Goal: Task Accomplishment & Management: Use online tool/utility

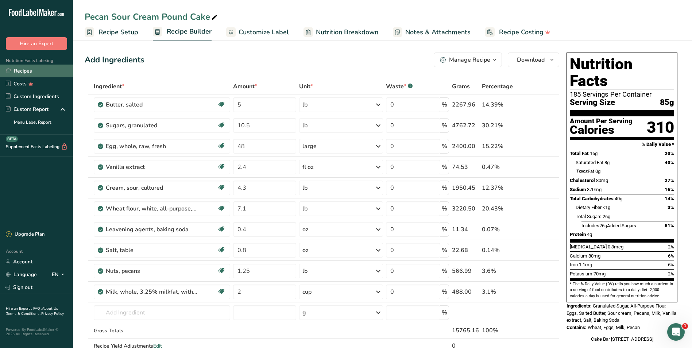
click at [16, 73] on link "Recipes" at bounding box center [36, 71] width 73 height 13
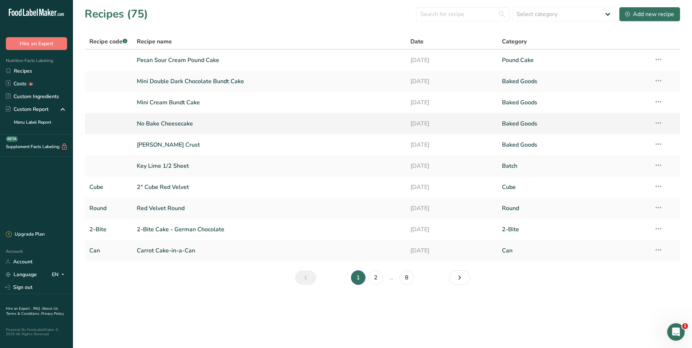
click at [164, 120] on link "No Bake Cheesecake" at bounding box center [269, 123] width 265 height 15
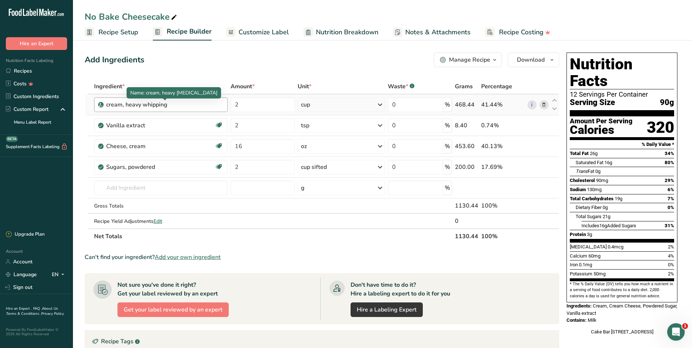
click at [172, 104] on div "cream, heavy whipping" at bounding box center [151, 104] width 91 height 9
click at [169, 187] on input "text" at bounding box center [161, 188] width 134 height 15
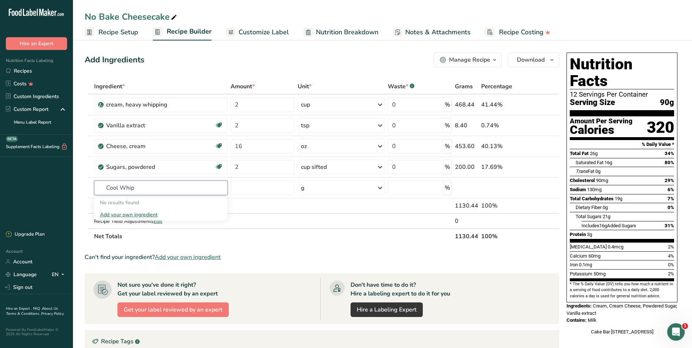
type input "Cool Whip"
click at [122, 214] on div "Add your own ingredient" at bounding box center [161, 215] width 122 height 8
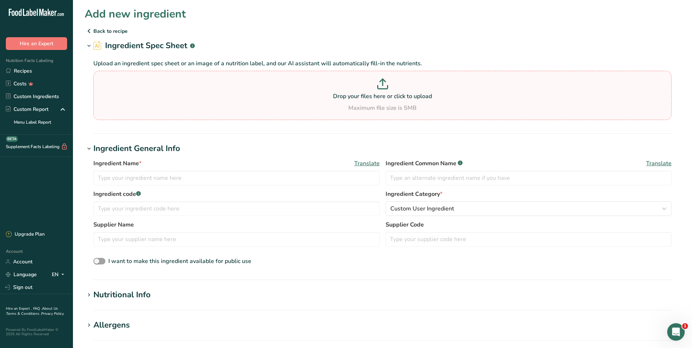
click at [381, 94] on p "Drop your files here or click to upload" at bounding box center [382, 96] width 575 height 9
click at [381, 94] on input "Drop your files here or click to upload Maximum file size is 5MB" at bounding box center [382, 95] width 579 height 49
type input "C:\fakepath\Kraft Cool Whip.pdf"
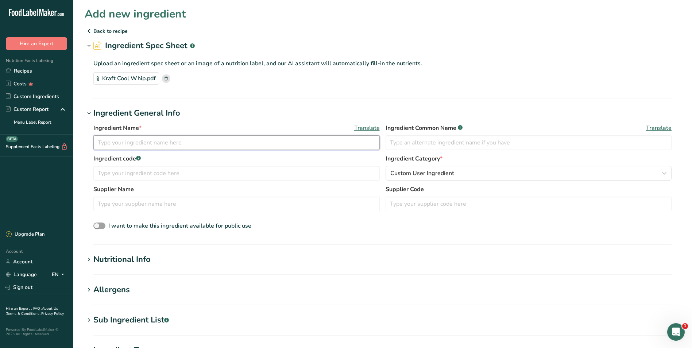
click at [164, 146] on input "text" at bounding box center [236, 142] width 287 height 15
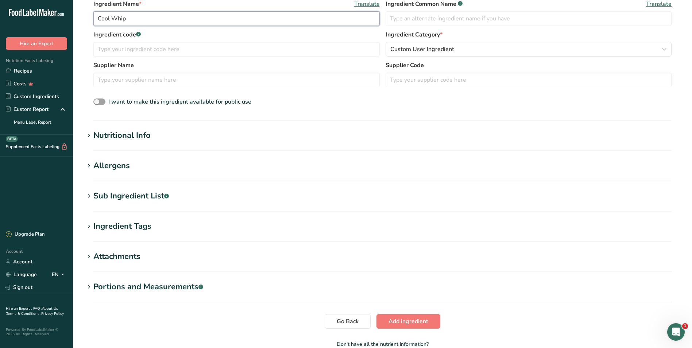
scroll to position [146, 0]
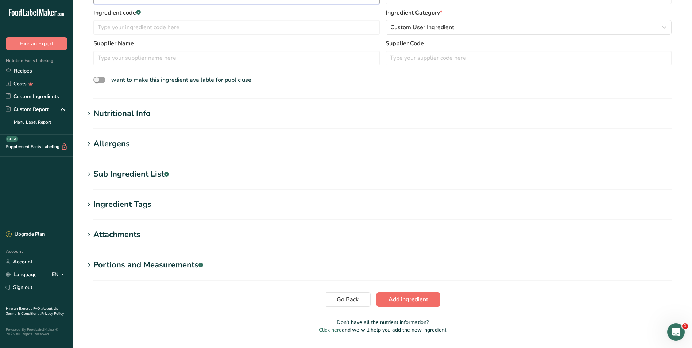
type input "Cool Whip"
click at [411, 302] on span "Add ingredient" at bounding box center [409, 299] width 40 height 9
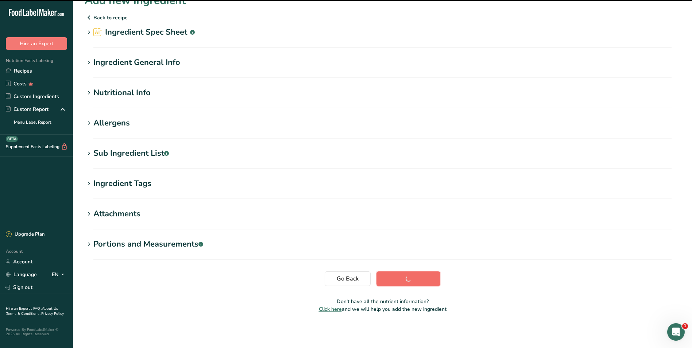
scroll to position [14, 0]
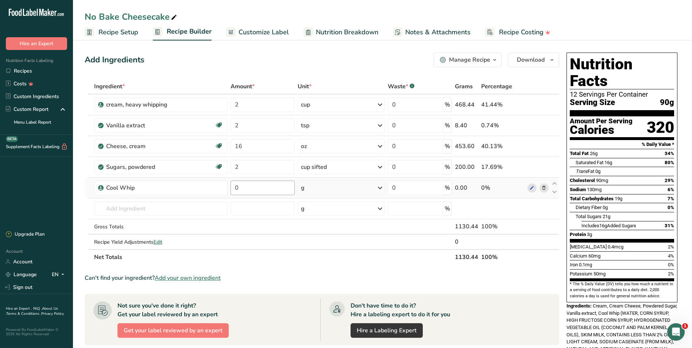
drag, startPoint x: 250, startPoint y: 180, endPoint x: 242, endPoint y: 182, distance: 8.7
click at [250, 180] on td "0" at bounding box center [262, 188] width 67 height 21
drag, startPoint x: 245, startPoint y: 187, endPoint x: 226, endPoint y: 186, distance: 19.0
click at [226, 186] on tr "Cool Whip 0 g Weight Units g kg mg See more Volume Units l mL fl oz See more 0 …" at bounding box center [322, 188] width 474 height 21
type input "3.66"
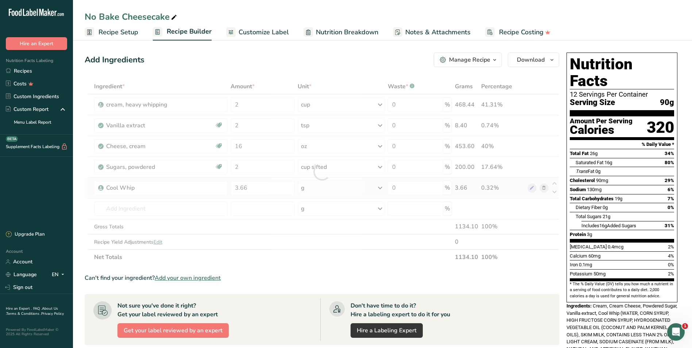
click at [360, 191] on div "Ingredient * Amount * Unit * Waste * .a-a{fill:#347362;}.b-a{fill:#fff;} Grams …" at bounding box center [322, 172] width 475 height 186
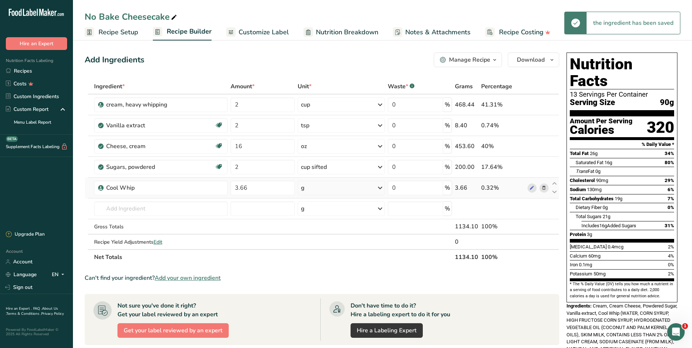
click at [381, 186] on icon at bounding box center [380, 187] width 9 height 13
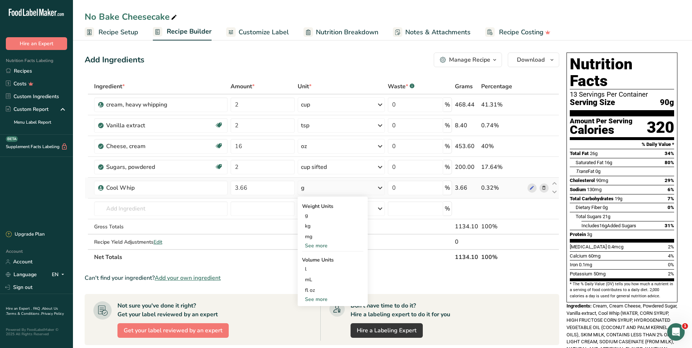
click at [312, 243] on div "See more" at bounding box center [332, 246] width 61 height 8
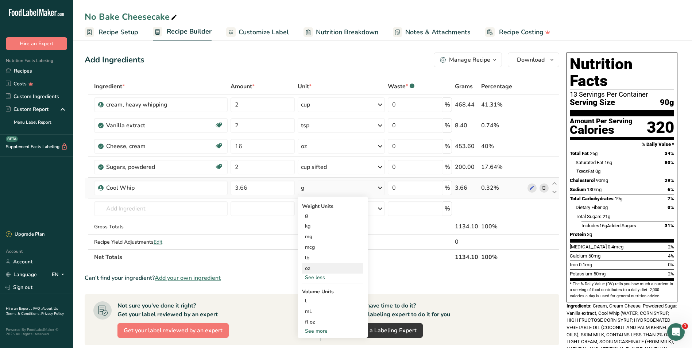
click at [311, 265] on div "oz" at bounding box center [332, 268] width 61 height 11
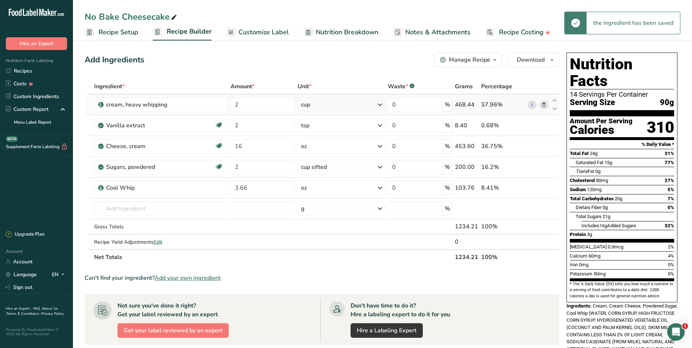
click at [545, 104] on icon at bounding box center [544, 105] width 5 height 8
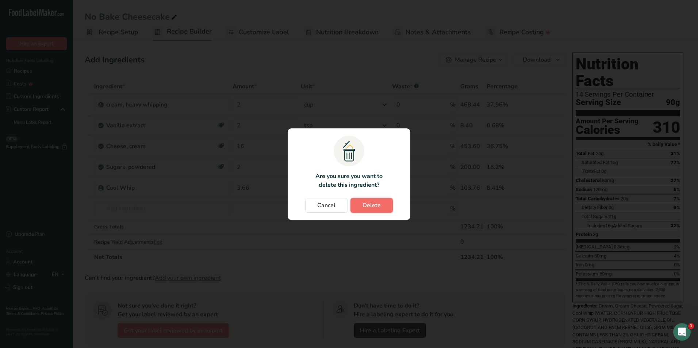
click at [376, 203] on span "Delete" at bounding box center [371, 205] width 18 height 9
type input "16"
type input "2"
type input "3.66"
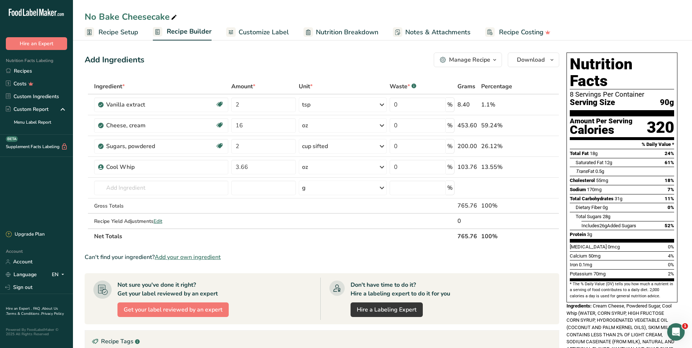
click at [111, 27] on span "Recipe Setup" at bounding box center [119, 32] width 40 height 10
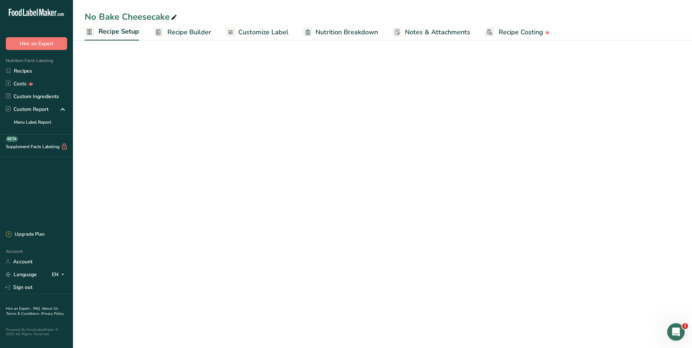
select select "18"
select select "22"
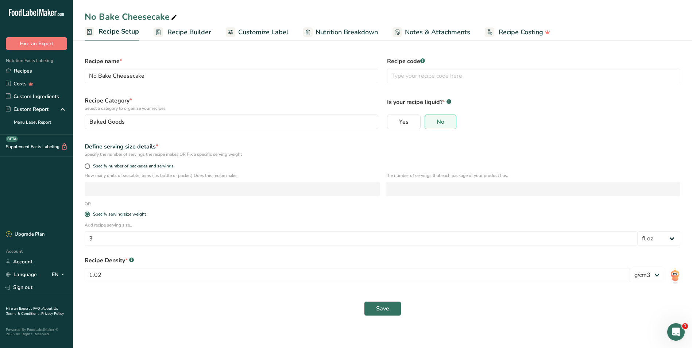
click at [171, 28] on span "Recipe Builder" at bounding box center [190, 32] width 44 height 10
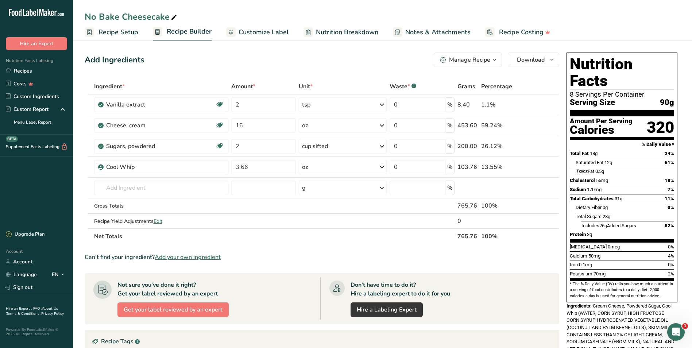
click at [110, 26] on link "Recipe Setup" at bounding box center [112, 32] width 54 height 16
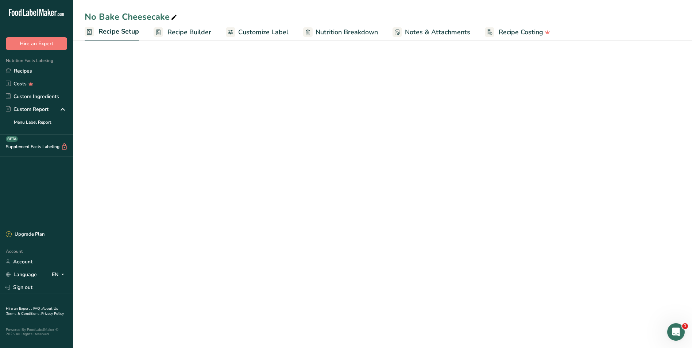
select select "18"
select select "22"
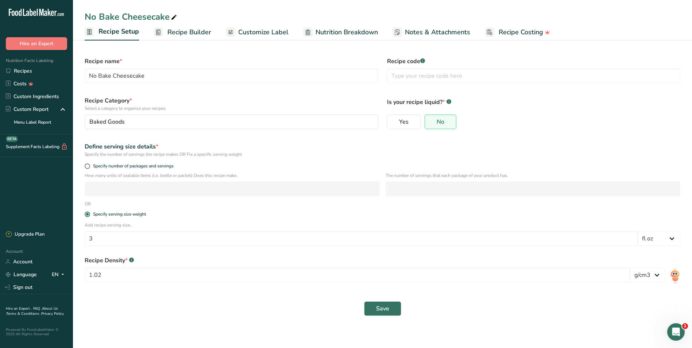
click at [179, 30] on span "Recipe Builder" at bounding box center [190, 32] width 44 height 10
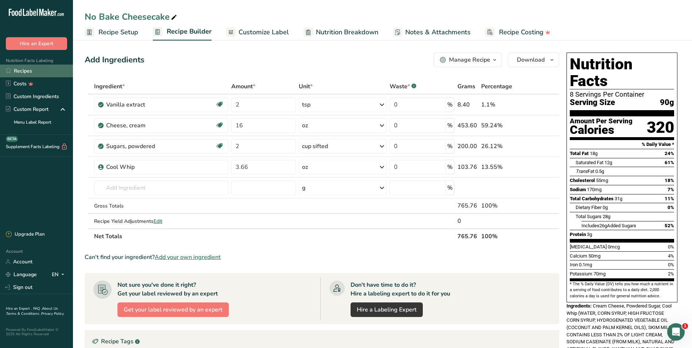
click at [32, 71] on link "Recipes" at bounding box center [36, 71] width 73 height 13
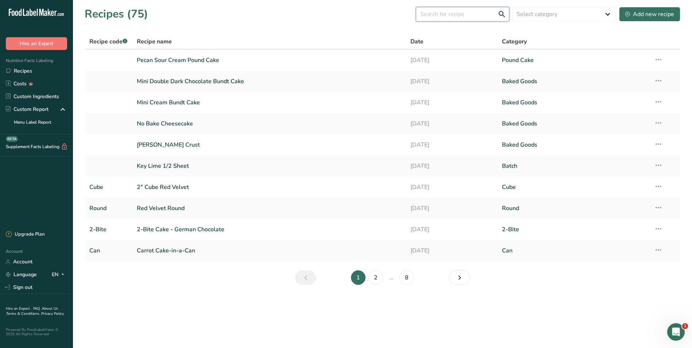
click at [466, 11] on input "text" at bounding box center [462, 14] width 93 height 15
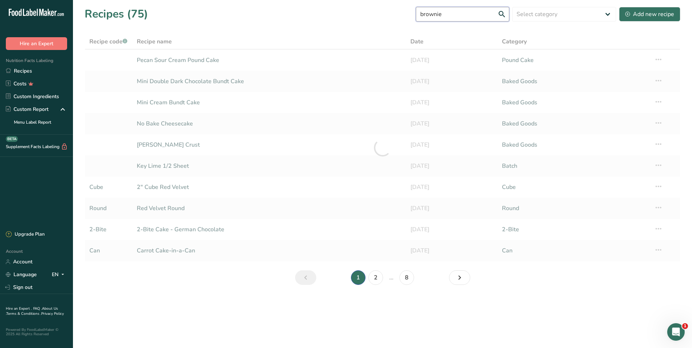
type input "brownie"
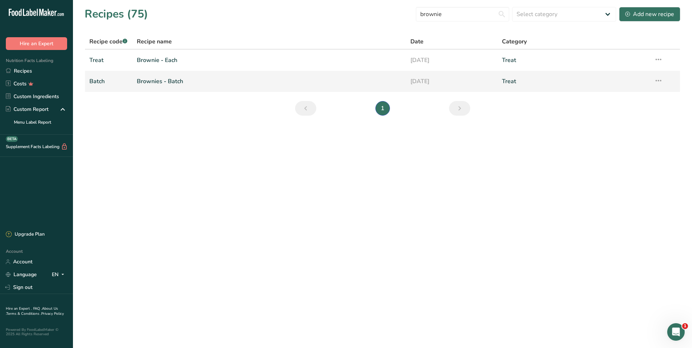
click at [166, 80] on link "Brownies - Batch" at bounding box center [269, 81] width 265 height 15
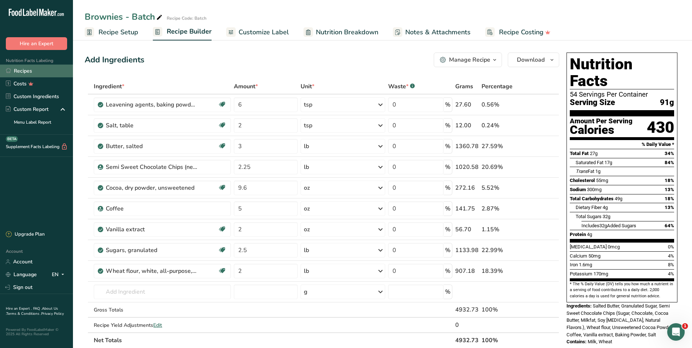
click at [24, 69] on link "Recipes" at bounding box center [36, 71] width 73 height 13
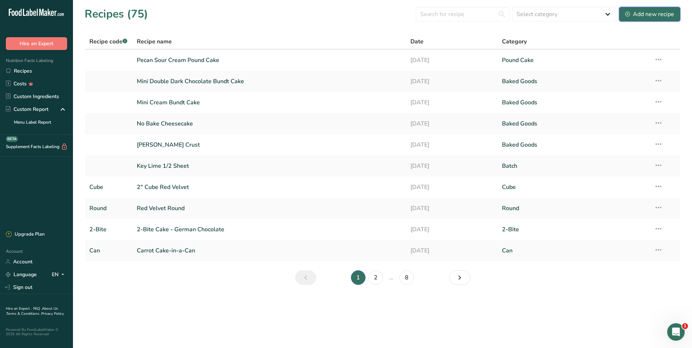
click at [644, 13] on div "Add new recipe" at bounding box center [650, 14] width 49 height 9
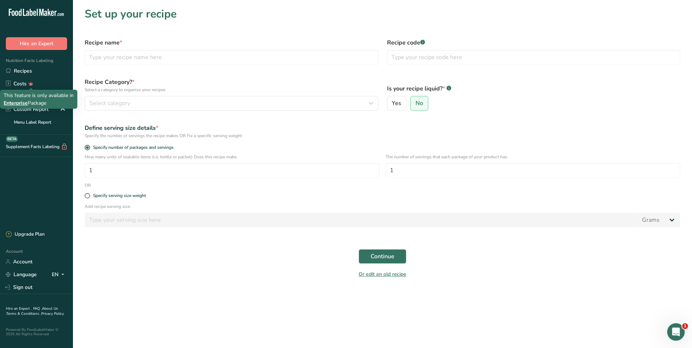
click at [30, 95] on div "This feature is only available in Enterprise Package" at bounding box center [39, 99] width 70 height 15
click at [106, 90] on p "Select a category to organize your recipes" at bounding box center [232, 90] width 294 height 7
click at [53, 96] on link "Custom Ingredients" at bounding box center [36, 96] width 73 height 13
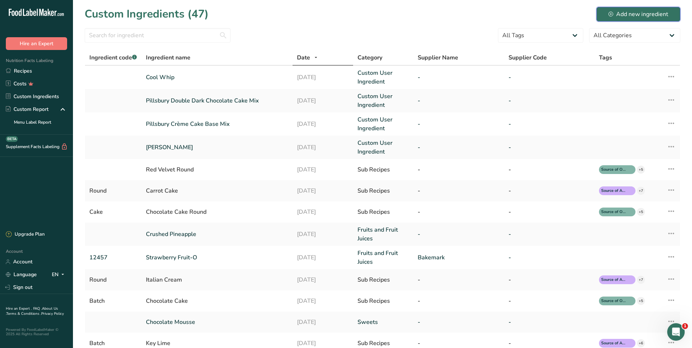
click at [629, 15] on div "Add new ingredient" at bounding box center [639, 14] width 60 height 9
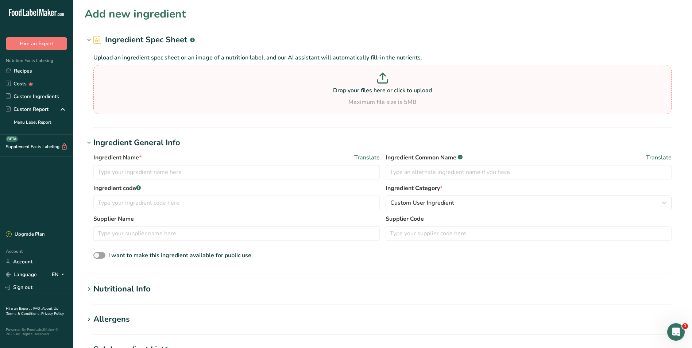
click at [388, 87] on p "Drop your files here or click to upload" at bounding box center [382, 90] width 575 height 9
click at [388, 87] on input "Drop your files here or click to upload Maximum file size is 5MB" at bounding box center [382, 89] width 579 height 49
type input "C:\fakepath\Pillsbury Brownie Mix.pdf"
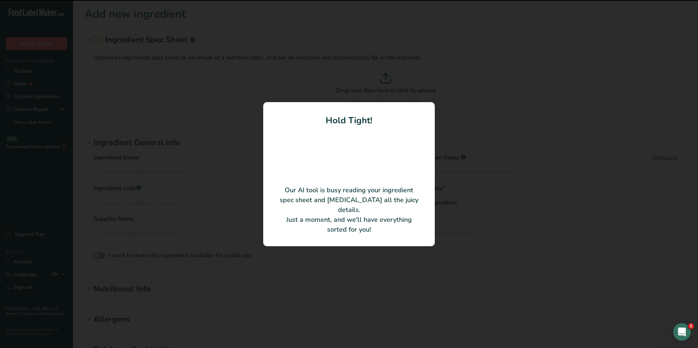
type input "Pillsbury Brownie Mix"
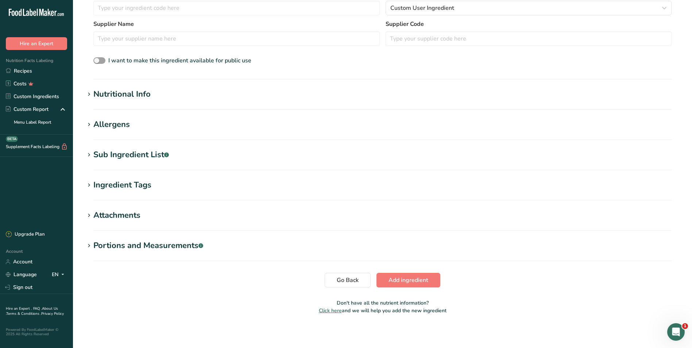
scroll to position [161, 0]
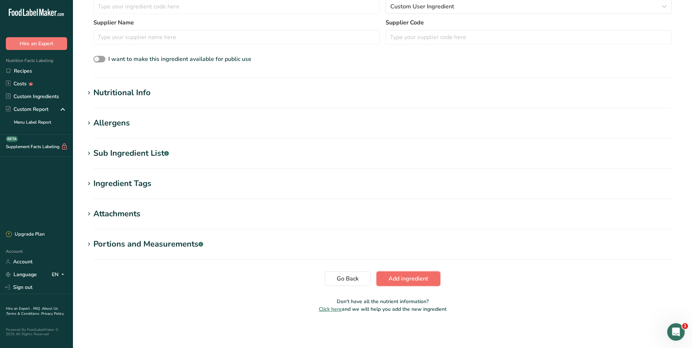
click at [402, 276] on span "Add ingredient" at bounding box center [409, 278] width 40 height 9
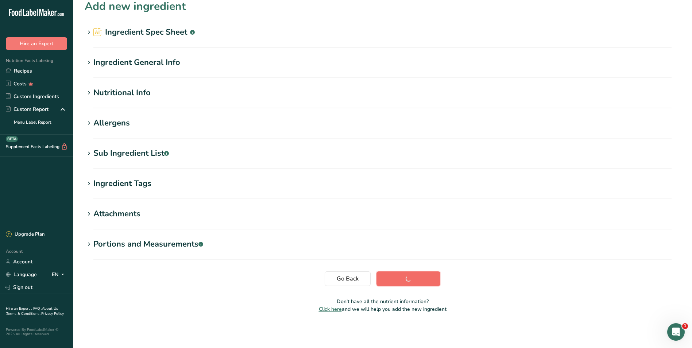
scroll to position [8, 0]
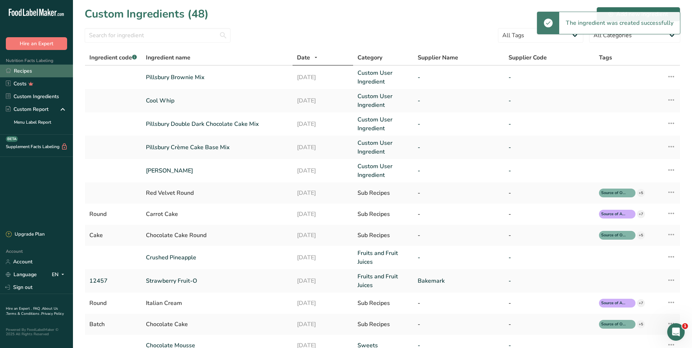
click at [24, 71] on link "Recipes" at bounding box center [36, 71] width 73 height 13
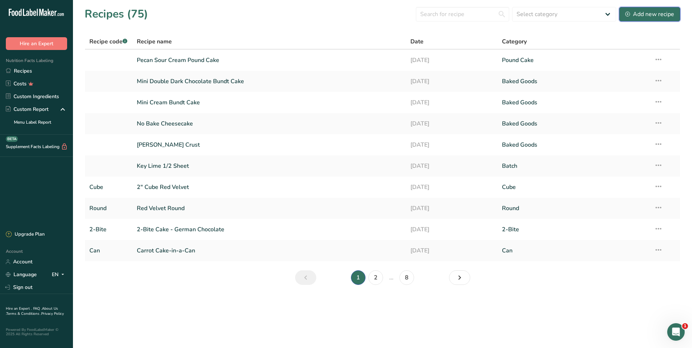
click at [646, 12] on div "Add new recipe" at bounding box center [650, 14] width 49 height 9
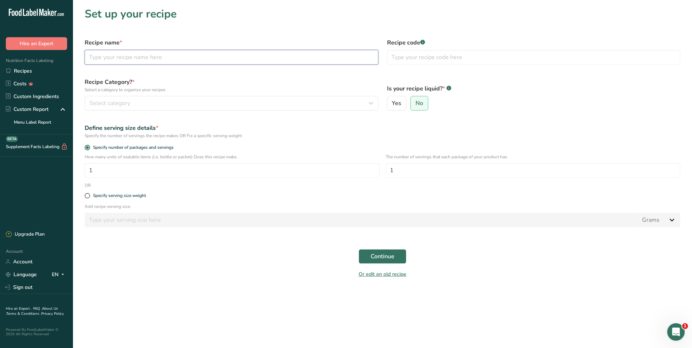
click at [243, 61] on input "text" at bounding box center [232, 57] width 294 height 15
type input "Brownie"
click at [293, 106] on div "Select category" at bounding box center [229, 103] width 280 height 9
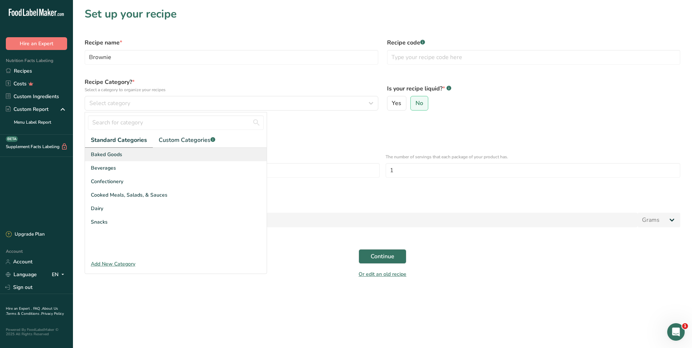
click at [111, 156] on span "Baked Goods" at bounding box center [106, 155] width 31 height 8
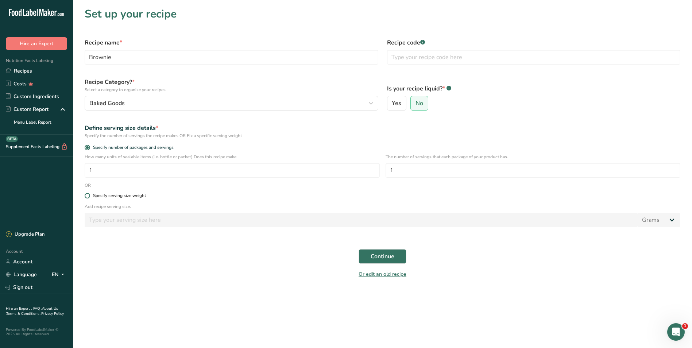
click at [96, 194] on div "Specify serving size weight" at bounding box center [119, 195] width 53 height 5
click at [89, 194] on input "Specify serving size weight" at bounding box center [87, 195] width 5 height 5
radio input "true"
radio input "false"
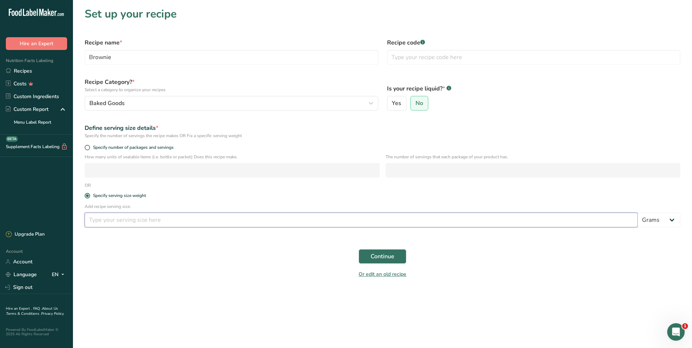
click at [101, 222] on input "number" at bounding box center [361, 220] width 553 height 15
type input "3"
click at [674, 223] on select "Grams kg mg mcg lb oz l mL fl oz tbsp tsp cup qt gallon" at bounding box center [659, 220] width 43 height 15
select select "5"
click at [638, 213] on select "Grams kg mg mcg lb oz l mL fl oz tbsp tsp cup qt gallon" at bounding box center [659, 220] width 43 height 15
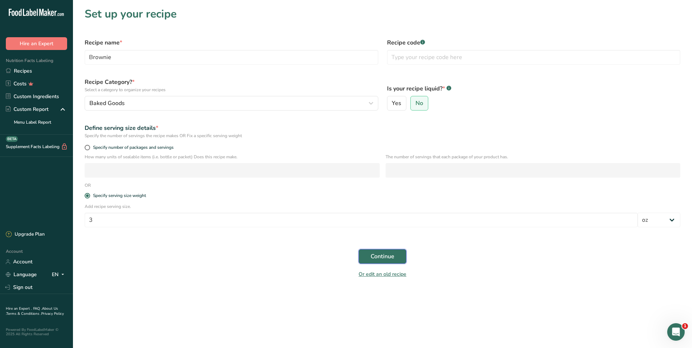
click at [377, 254] on span "Continue" at bounding box center [383, 256] width 24 height 9
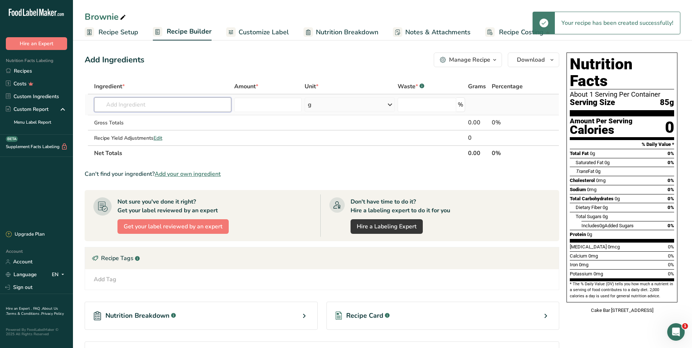
click at [155, 103] on input "text" at bounding box center [162, 104] width 137 height 15
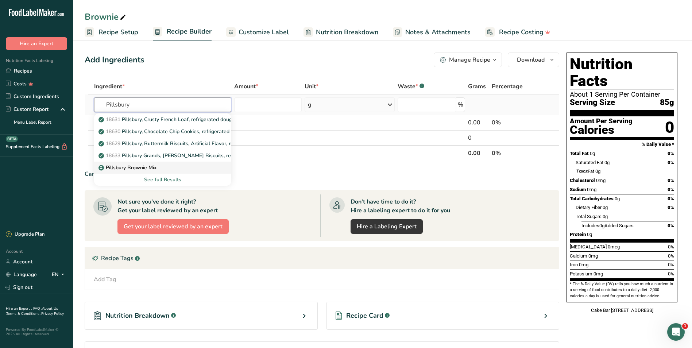
type input "Pillsbury"
click at [155, 165] on p "Pillsbury Brownie Mix" at bounding box center [128, 168] width 57 height 8
type input "Pillsbury Brownie Mix"
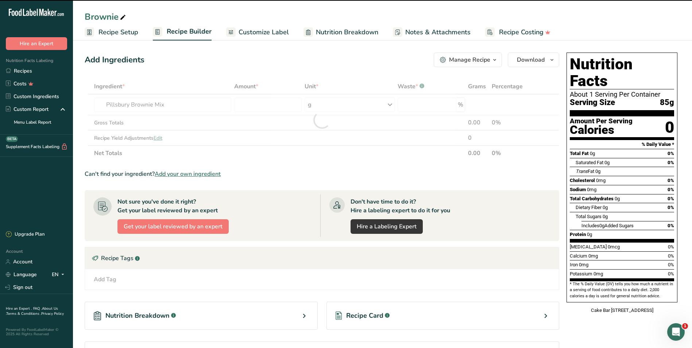
type input "0"
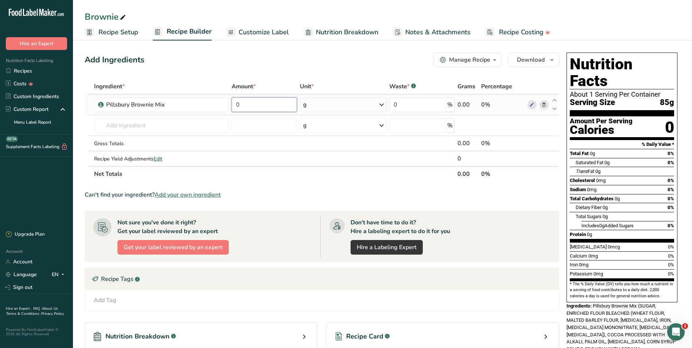
drag, startPoint x: 241, startPoint y: 105, endPoint x: 236, endPoint y: 105, distance: 5.1
click at [236, 105] on input "0" at bounding box center [264, 104] width 65 height 15
type input "6"
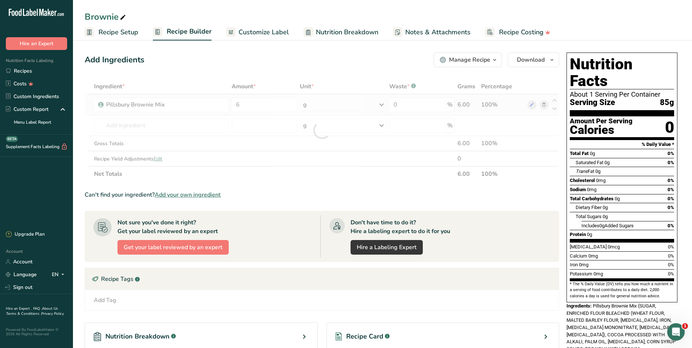
click at [337, 105] on div "Ingredient * Amount * Unit * Waste * .a-a{fill:#347362;}.b-a{fill:#fff;} Grams …" at bounding box center [322, 130] width 475 height 103
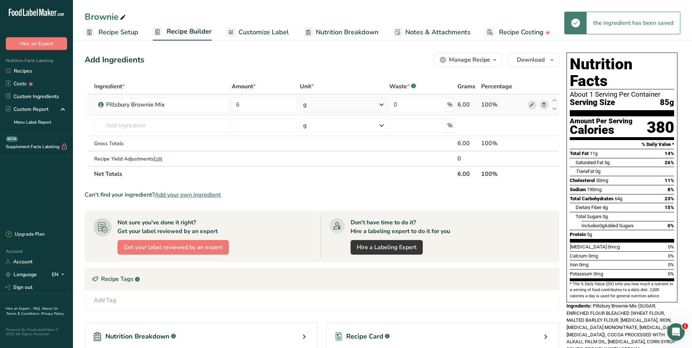
click at [337, 105] on div "g" at bounding box center [343, 104] width 87 height 15
click at [325, 162] on div "See more" at bounding box center [334, 163] width 61 height 8
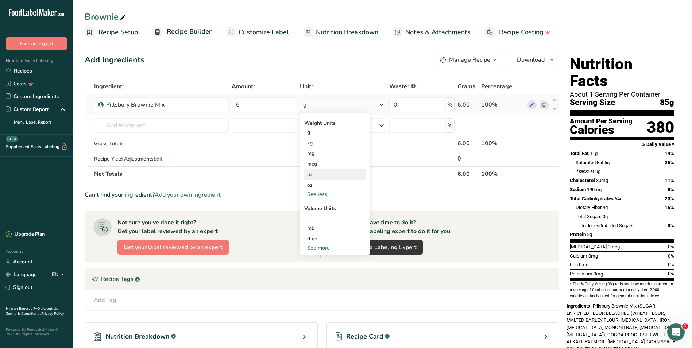
click at [325, 177] on div "lb" at bounding box center [334, 174] width 61 height 11
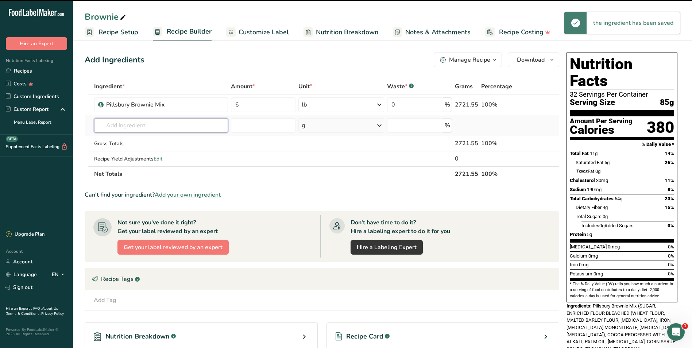
click at [119, 125] on input "text" at bounding box center [161, 125] width 134 height 15
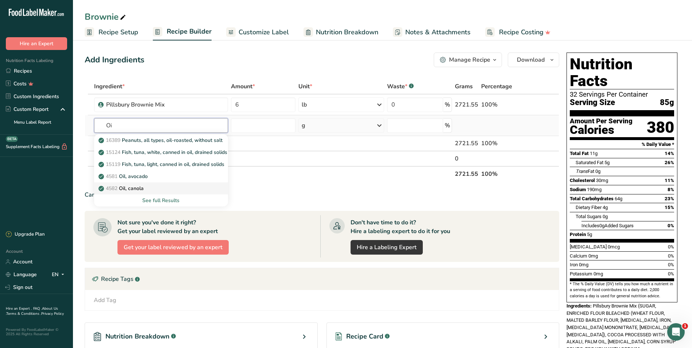
type input "Oi"
click at [137, 184] on link "4582 Oil, canola" at bounding box center [161, 188] width 134 height 12
type input "Oil, canola"
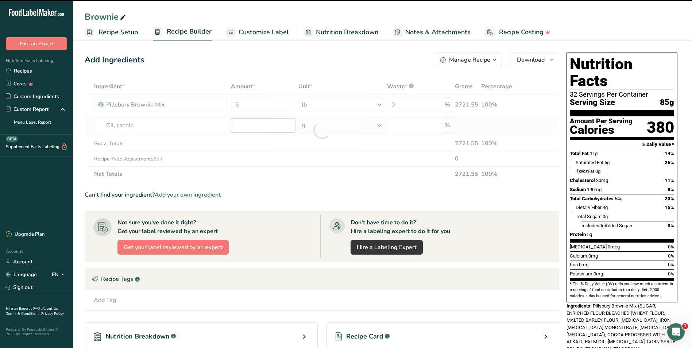
type input "0"
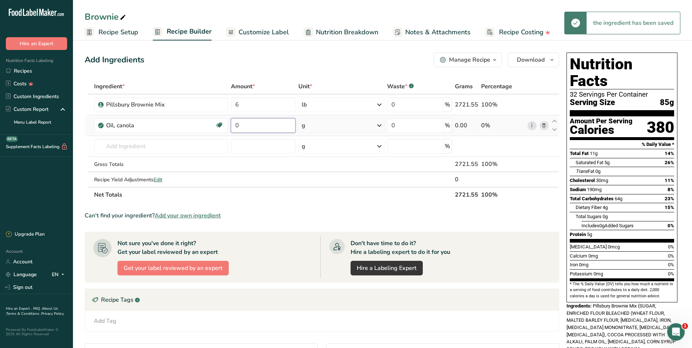
drag, startPoint x: 268, startPoint y: 124, endPoint x: 230, endPoint y: 123, distance: 38.0
click at [230, 123] on td "0" at bounding box center [264, 125] width 68 height 21
type input "8"
click at [357, 124] on div "Ingredient * Amount * Unit * Waste * .a-a{fill:#347362;}.b-a{fill:#fff;} Grams …" at bounding box center [322, 141] width 475 height 124
click at [357, 124] on div "g" at bounding box center [342, 125] width 86 height 15
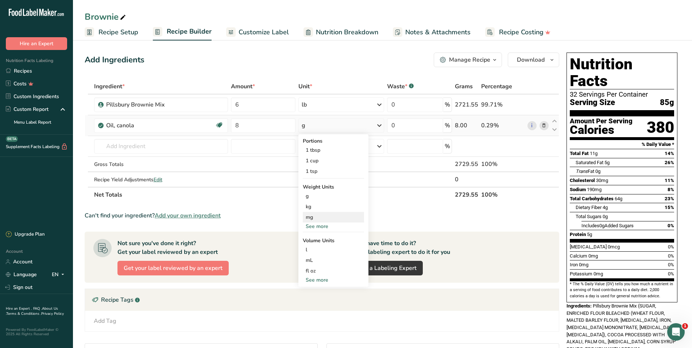
click at [324, 222] on div "mg" at bounding box center [333, 217] width 61 height 11
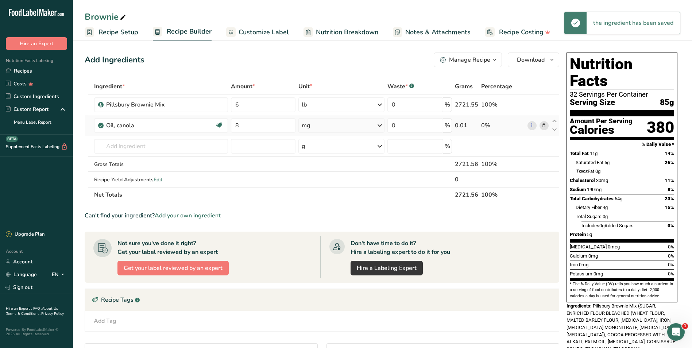
click at [381, 125] on icon at bounding box center [380, 125] width 9 height 13
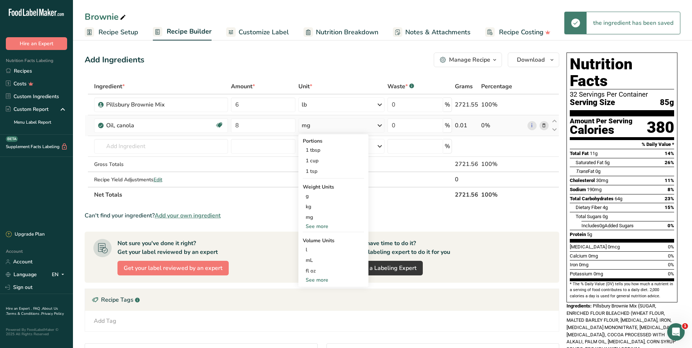
click at [314, 226] on div "See more" at bounding box center [333, 227] width 61 height 8
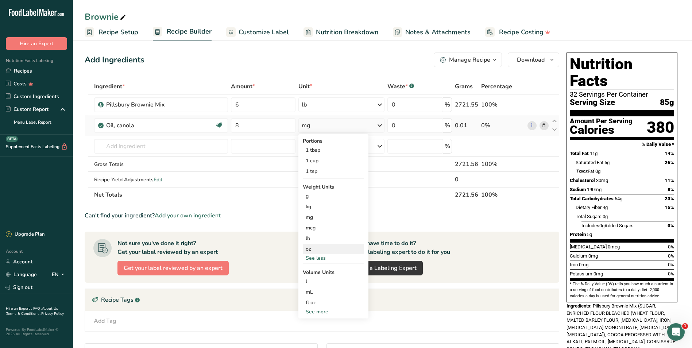
click at [314, 246] on div "oz" at bounding box center [333, 249] width 61 height 11
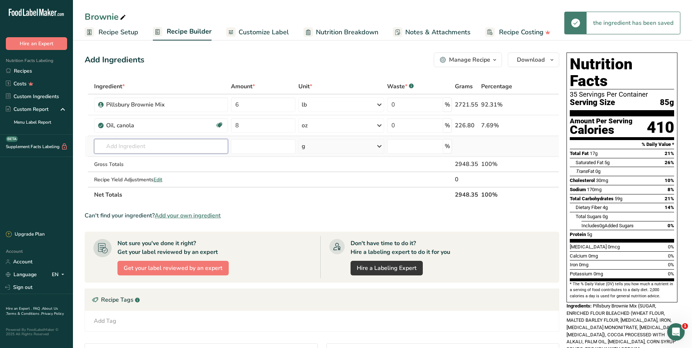
click at [162, 144] on input "text" at bounding box center [161, 146] width 134 height 15
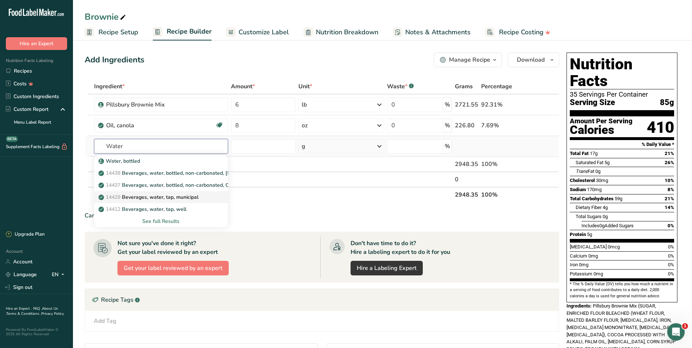
type input "Water"
click at [166, 198] on p "14429 [GEOGRAPHIC_DATA], water, tap, municipal" at bounding box center [149, 197] width 99 height 8
type input "Beverages, water, tap, municipal"
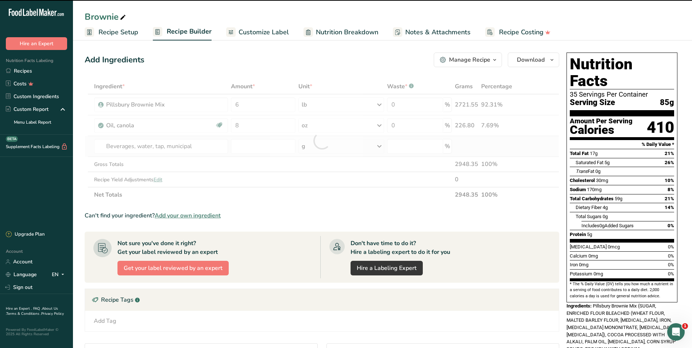
type input "0"
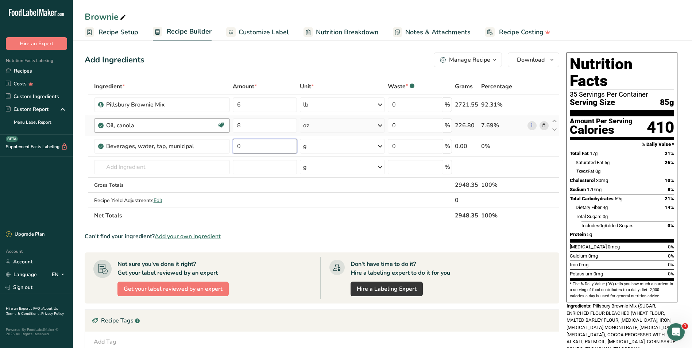
drag, startPoint x: 244, startPoint y: 146, endPoint x: 226, endPoint y: 123, distance: 28.6
click at [218, 148] on tr "Beverages, water, tap, municipal 0 g Portions 1 fl oz 1 bottle 8 fl oz 1 liter …" at bounding box center [322, 146] width 474 height 21
type input "20"
click at [382, 147] on div "Ingredient * Amount * Unit * Waste * .a-a{fill:#347362;}.b-a{fill:#fff;} Grams …" at bounding box center [322, 151] width 475 height 145
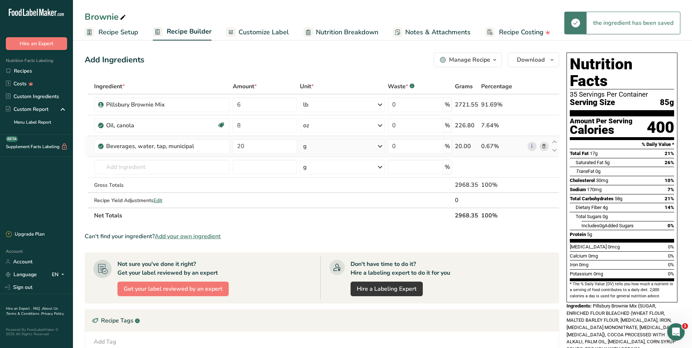
click at [382, 147] on icon at bounding box center [380, 146] width 9 height 13
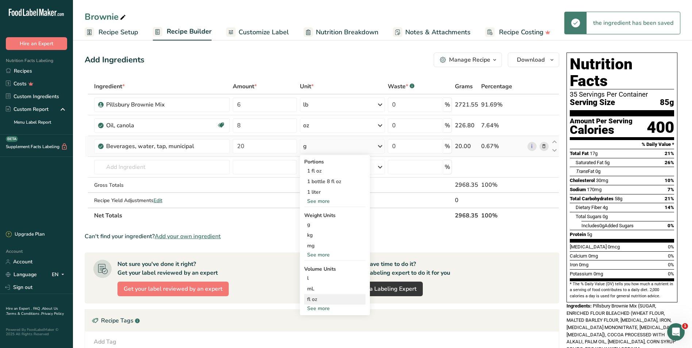
click at [320, 301] on div "fl oz" at bounding box center [334, 300] width 55 height 8
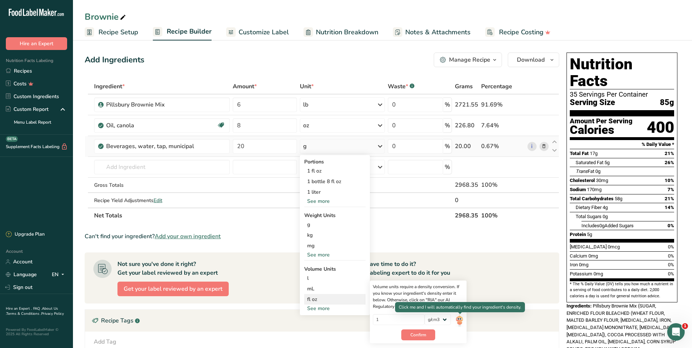
click at [462, 320] on img at bounding box center [460, 320] width 8 height 13
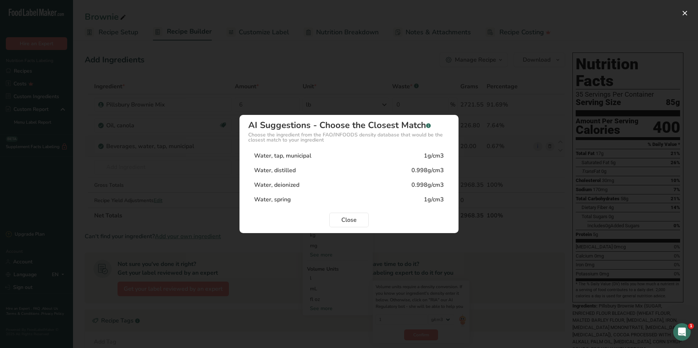
click at [281, 153] on div "Water, tap, municipal" at bounding box center [282, 155] width 57 height 9
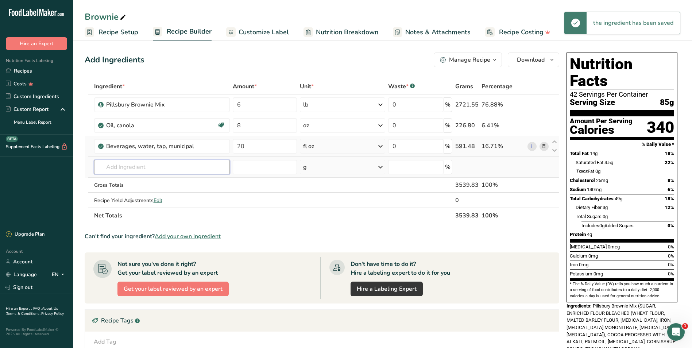
click at [141, 171] on input "text" at bounding box center [162, 167] width 136 height 15
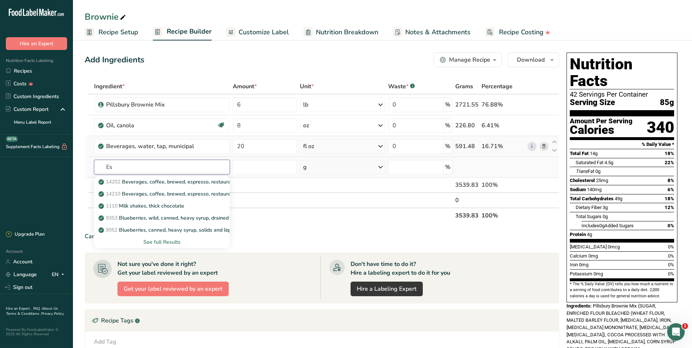
type input "E"
type input "coffee"
click at [157, 239] on div "See full Results" at bounding box center [162, 242] width 124 height 8
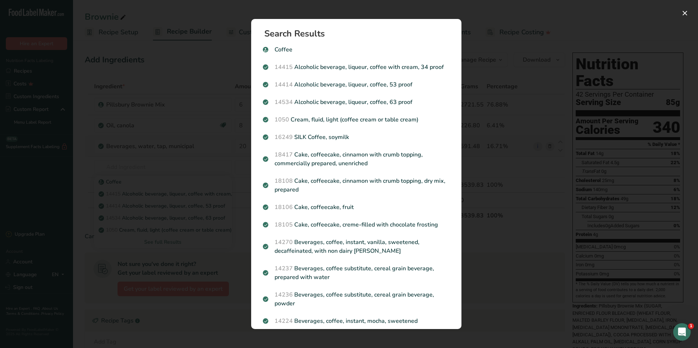
click at [82, 162] on div "Search results modal" at bounding box center [349, 174] width 698 height 348
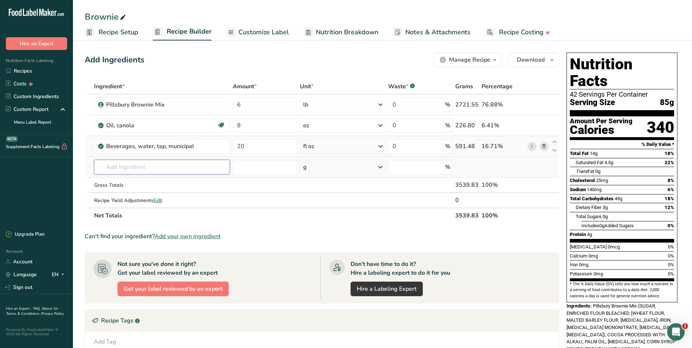
click at [113, 168] on input "text" at bounding box center [162, 167] width 136 height 15
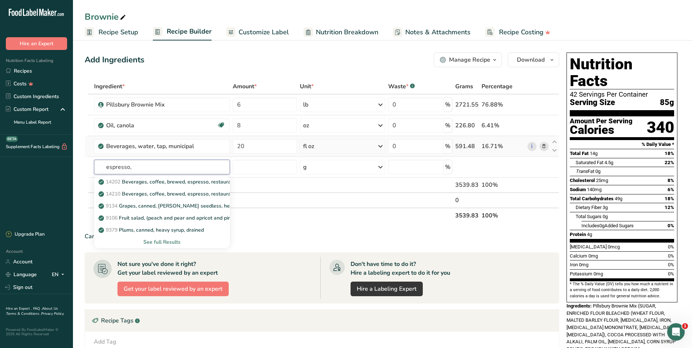
type input "espresso,"
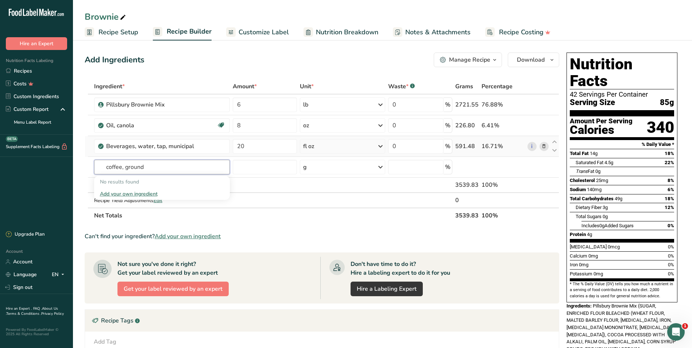
type input "coffee, ground"
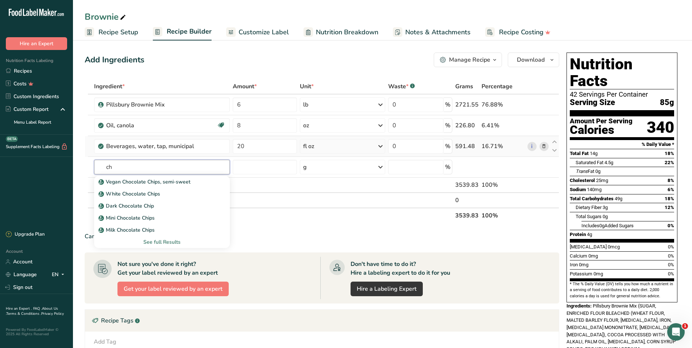
type input "c"
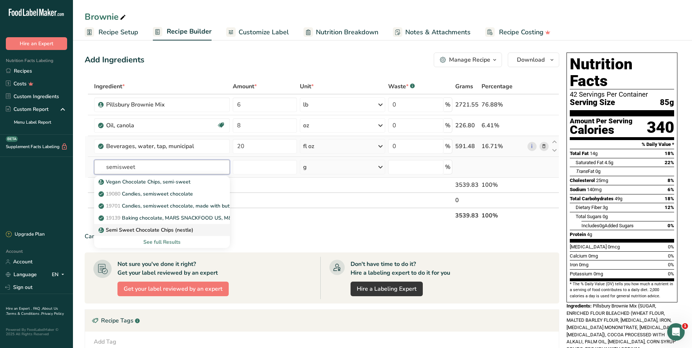
type input "semisweet"
click at [129, 234] on link "Semi Sweet Chocolate Chips (nestle)" at bounding box center [162, 230] width 136 height 12
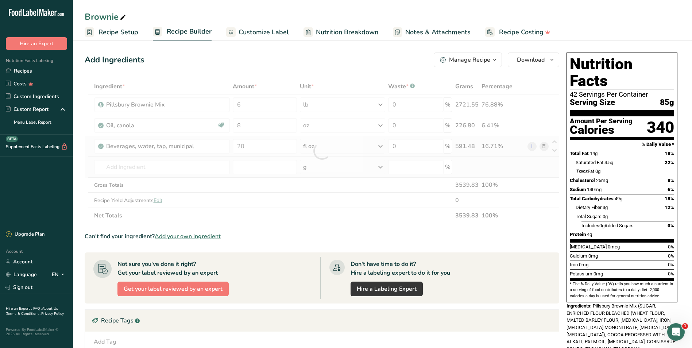
type input "Semi Sweet Chocolate Chips (nestle)"
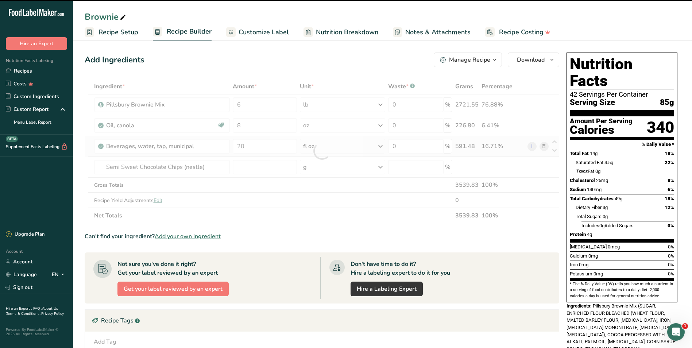
type input "0"
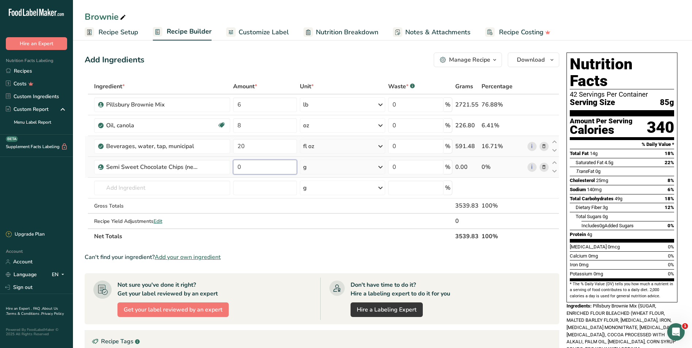
drag, startPoint x: 253, startPoint y: 166, endPoint x: 235, endPoint y: 166, distance: 17.2
click at [235, 166] on input "0" at bounding box center [265, 167] width 64 height 15
type input "8"
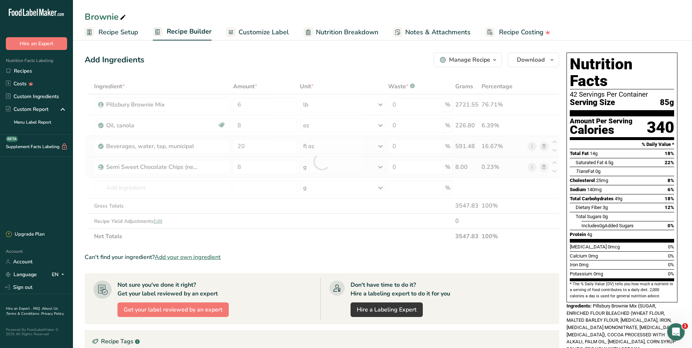
click at [380, 165] on div "Ingredient * Amount * Unit * Waste * .a-a{fill:#347362;}.b-a{fill:#fff;} Grams …" at bounding box center [322, 161] width 475 height 165
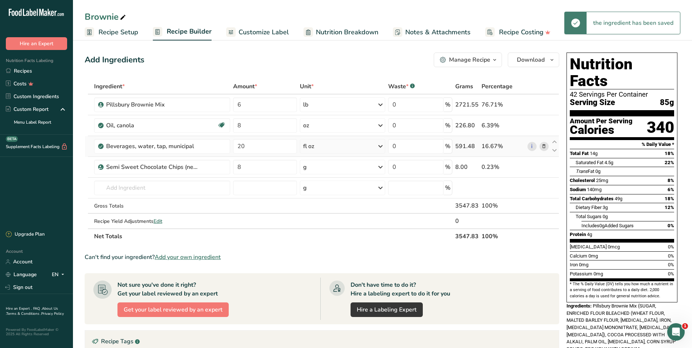
click at [381, 168] on icon at bounding box center [380, 167] width 9 height 13
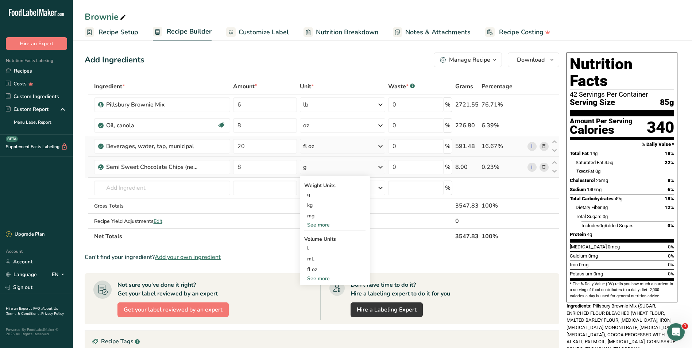
click at [322, 224] on div "See more" at bounding box center [334, 225] width 61 height 8
click at [317, 247] on div "oz" at bounding box center [334, 247] width 61 height 11
click at [289, 250] on section "Ingredient * Amount * Unit * Waste * .a-a{fill:#347362;}.b-a{fill:#fff;} Grams …" at bounding box center [322, 282] width 475 height 406
click at [105, 28] on span "Recipe Setup" at bounding box center [119, 32] width 40 height 10
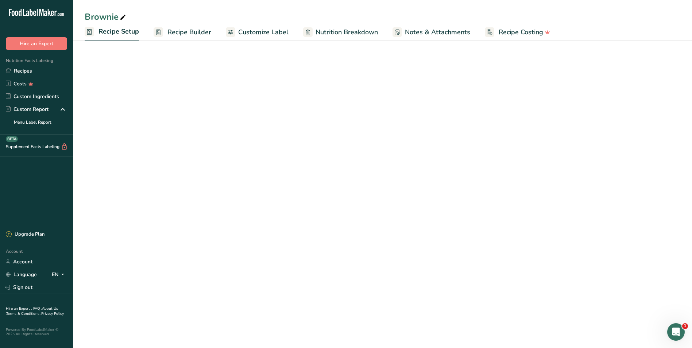
select select "5"
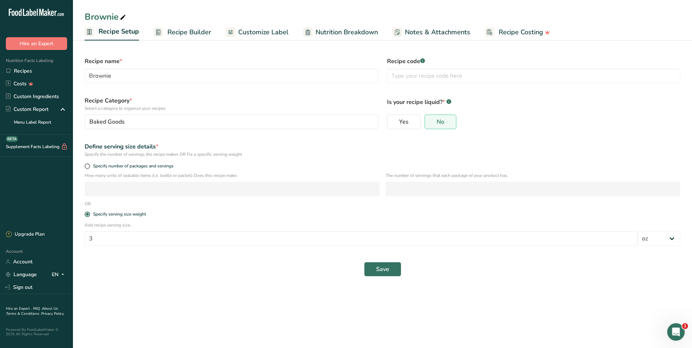
click at [198, 28] on span "Recipe Builder" at bounding box center [190, 32] width 44 height 10
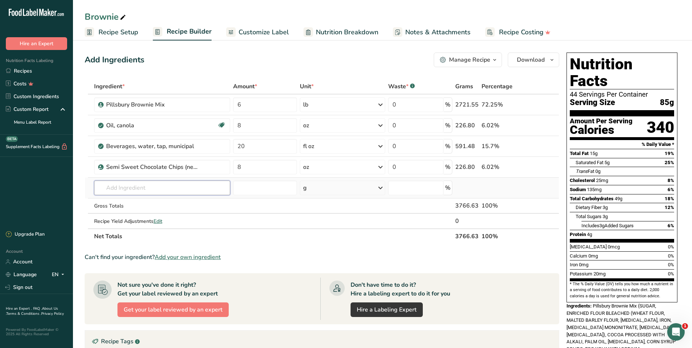
click at [122, 193] on input "text" at bounding box center [162, 188] width 136 height 15
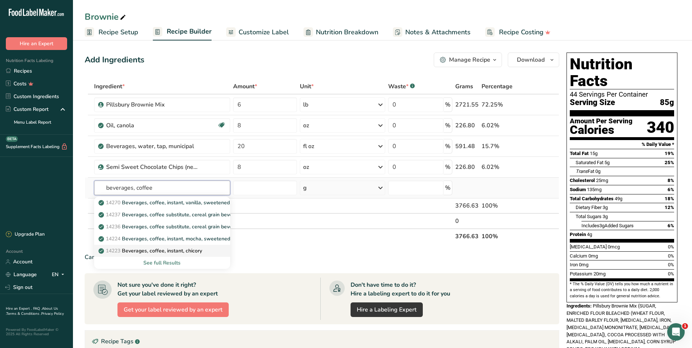
type input "beverages, coffee"
click at [134, 248] on p "14223 Beverages, coffee, instant, chicory" at bounding box center [151, 251] width 102 height 8
type input "Beverages, coffee, instant, chicory"
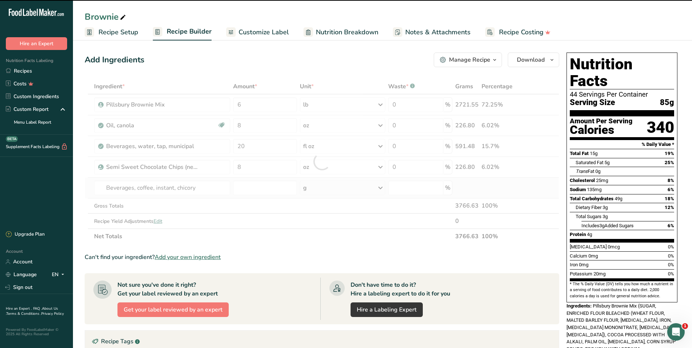
type input "0"
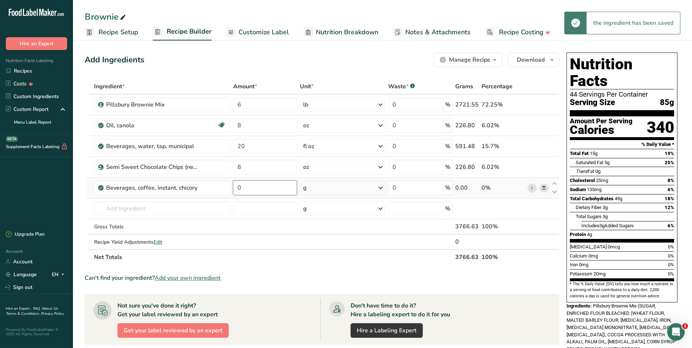
drag, startPoint x: 276, startPoint y: 188, endPoint x: 236, endPoint y: 189, distance: 40.2
click at [236, 189] on input "0" at bounding box center [265, 188] width 64 height 15
type input "3"
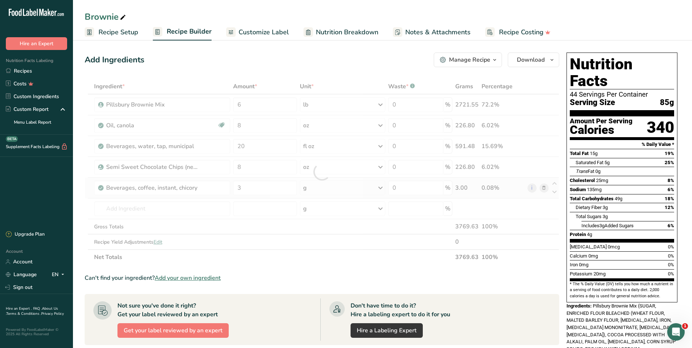
click at [380, 187] on div "Ingredient * Amount * Unit * Waste * .a-a{fill:#347362;}.b-a{fill:#fff;} Grams …" at bounding box center [322, 172] width 475 height 186
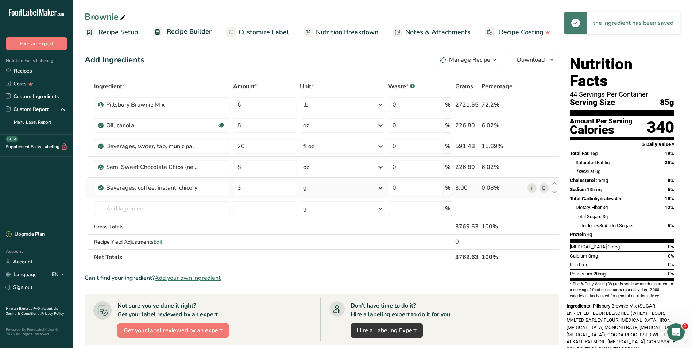
click at [381, 187] on icon at bounding box center [380, 187] width 9 height 13
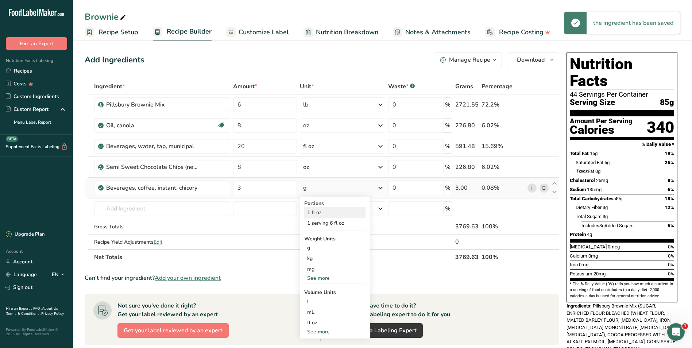
click at [342, 211] on div "1 fl oz" at bounding box center [334, 212] width 61 height 11
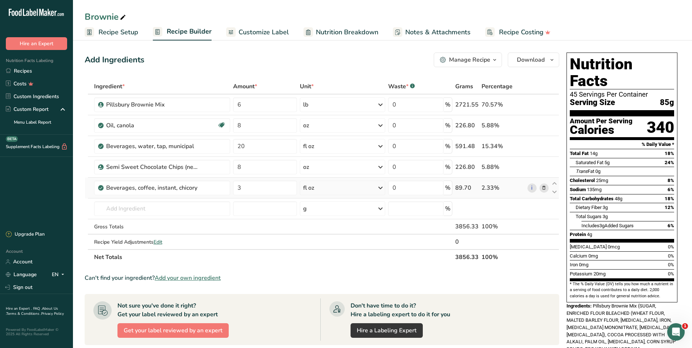
click at [382, 185] on icon at bounding box center [380, 187] width 9 height 13
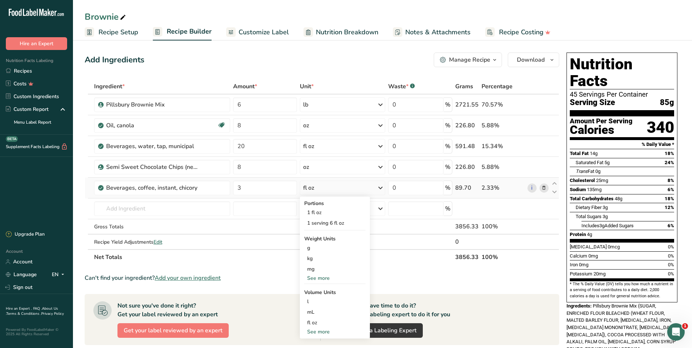
click at [321, 279] on div "See more" at bounding box center [334, 278] width 61 height 8
click at [319, 305] on div "oz" at bounding box center [334, 301] width 61 height 11
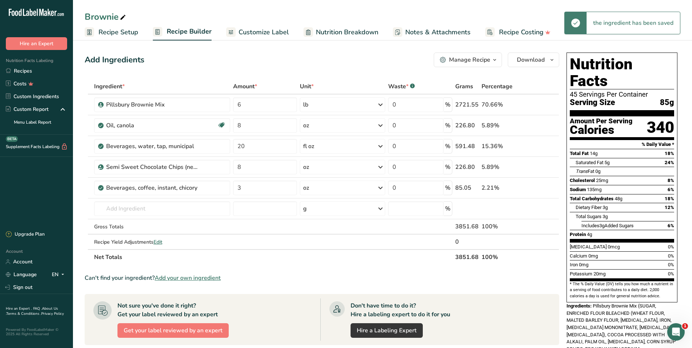
drag, startPoint x: 111, startPoint y: 30, endPoint x: 112, endPoint y: 36, distance: 6.4
click at [111, 30] on span "Recipe Setup" at bounding box center [119, 32] width 40 height 10
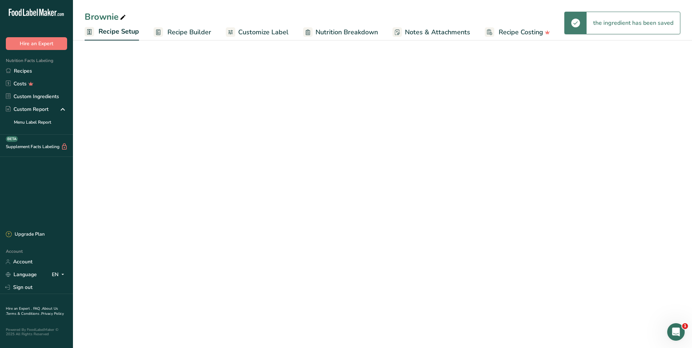
select select "5"
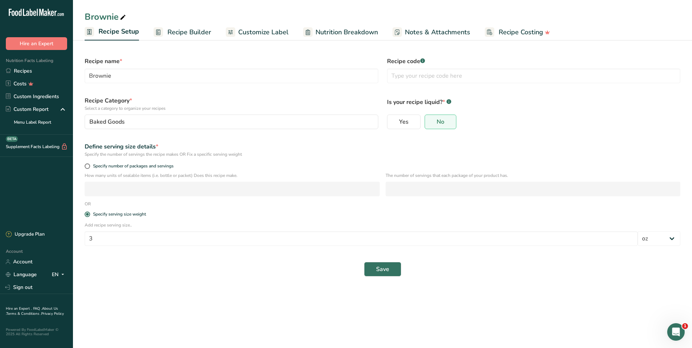
click at [188, 30] on span "Recipe Builder" at bounding box center [190, 32] width 44 height 10
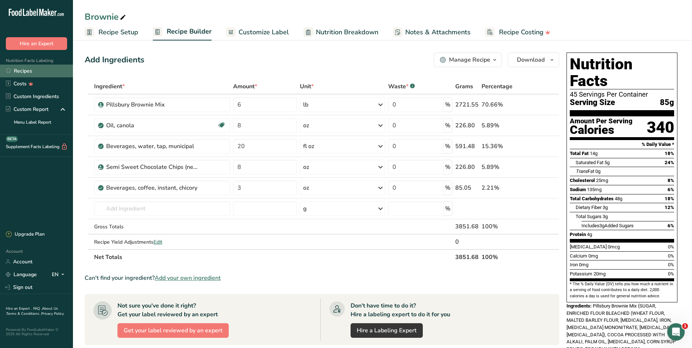
click at [20, 70] on link "Recipes" at bounding box center [36, 71] width 73 height 13
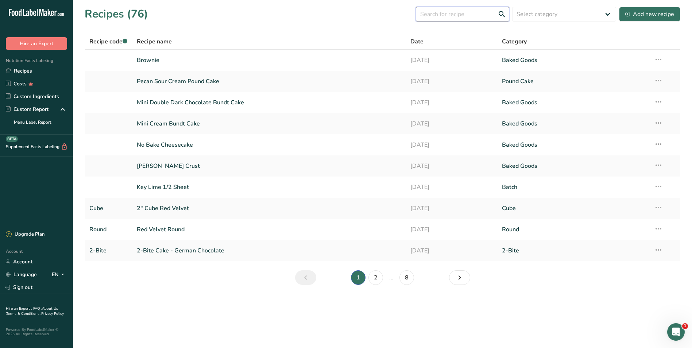
click at [438, 15] on input "text" at bounding box center [462, 14] width 93 height 15
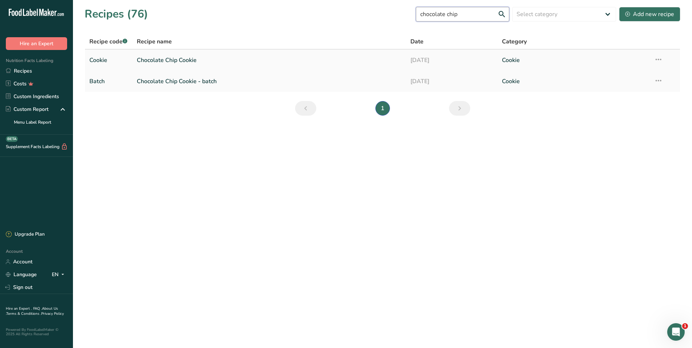
type input "chocolate chip"
click at [175, 61] on link "Chocolate Chip Cookie" at bounding box center [269, 60] width 265 height 15
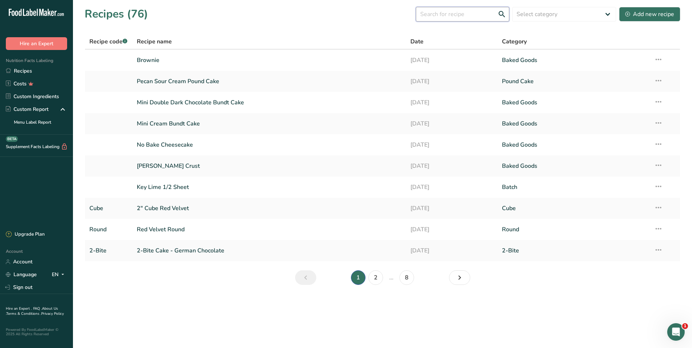
click at [481, 18] on input "text" at bounding box center [462, 14] width 93 height 15
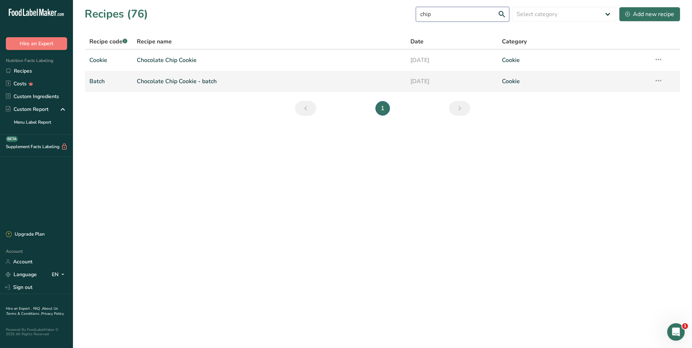
type input "chip"
click at [176, 81] on link "Chocolate Chip Cookie - batch" at bounding box center [269, 81] width 265 height 15
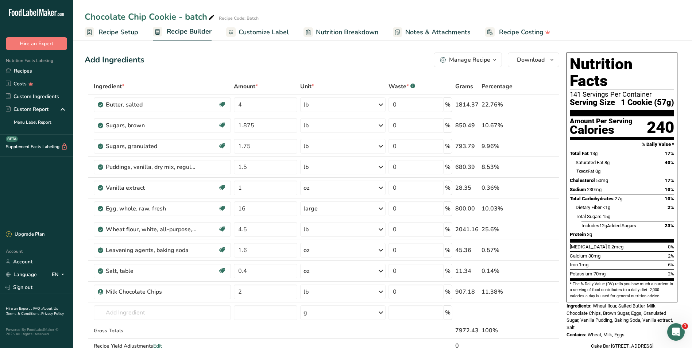
click at [114, 31] on span "Recipe Setup" at bounding box center [119, 32] width 40 height 10
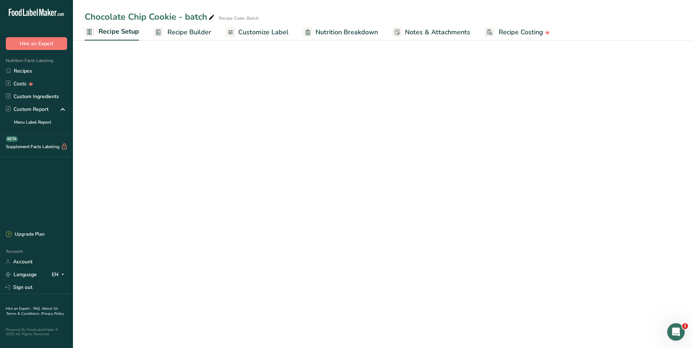
select select "5"
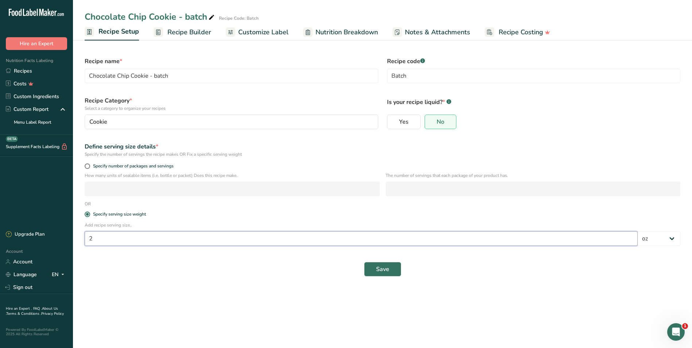
drag, startPoint x: 96, startPoint y: 240, endPoint x: 87, endPoint y: 245, distance: 10.3
click at [87, 245] on input "2" at bounding box center [361, 238] width 553 height 15
type input "1.5"
click at [384, 269] on span "Save" at bounding box center [382, 269] width 13 height 9
